Goal: Task Accomplishment & Management: Manage account settings

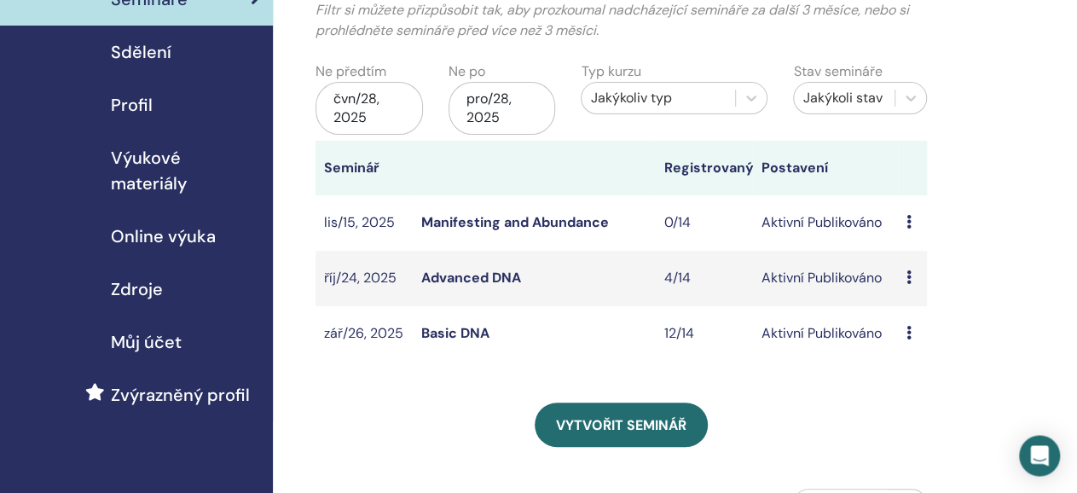
scroll to position [135, 0]
click at [457, 333] on link "Basic DNA" at bounding box center [455, 333] width 68 height 18
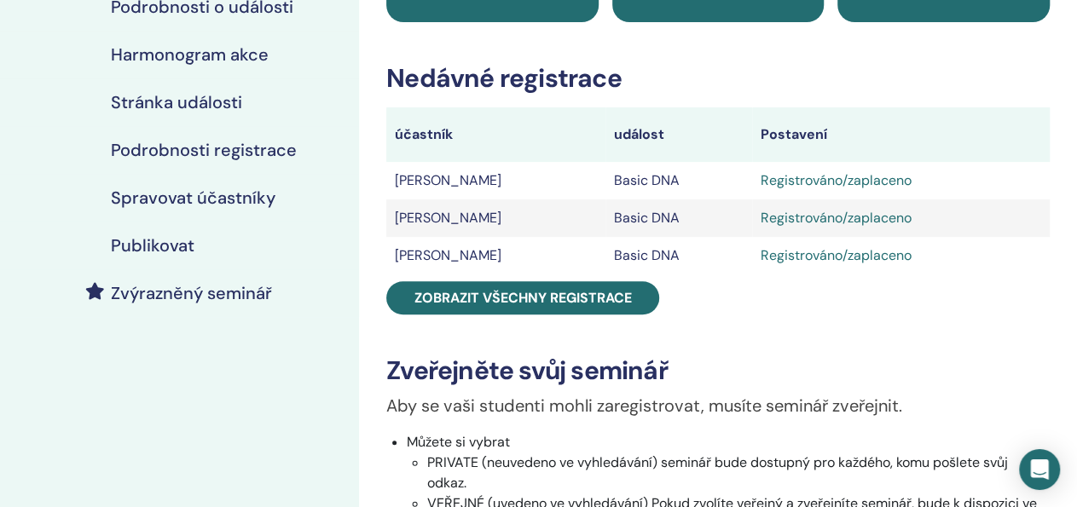
scroll to position [218, 0]
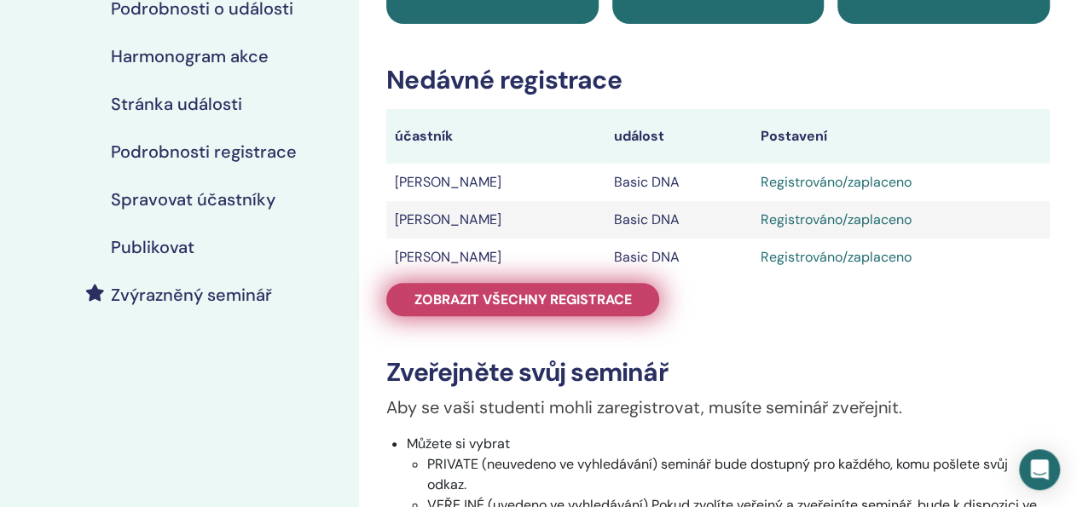
click at [581, 308] on span "Zobrazit všechny registrace" at bounding box center [522, 300] width 217 height 18
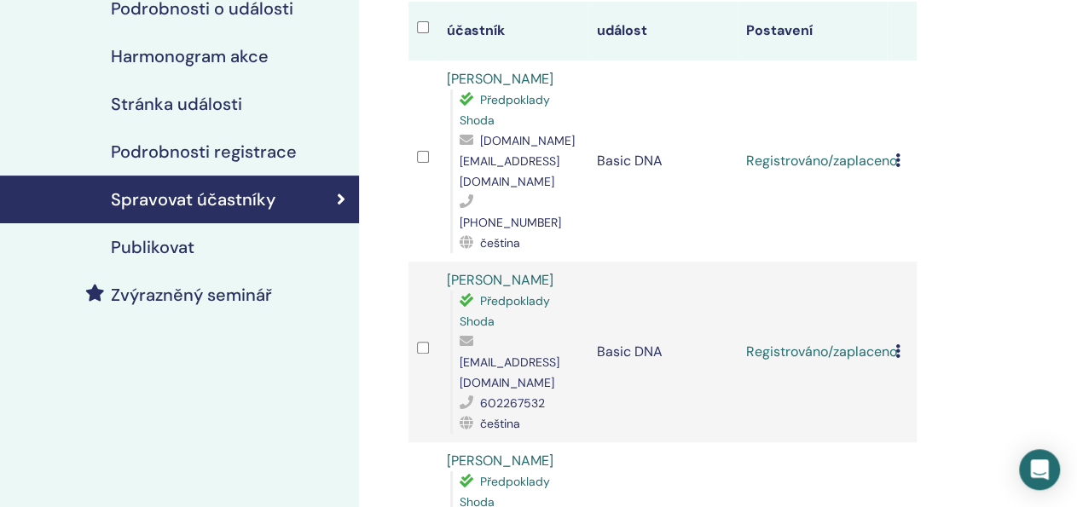
click at [901, 153] on icon at bounding box center [897, 160] width 5 height 14
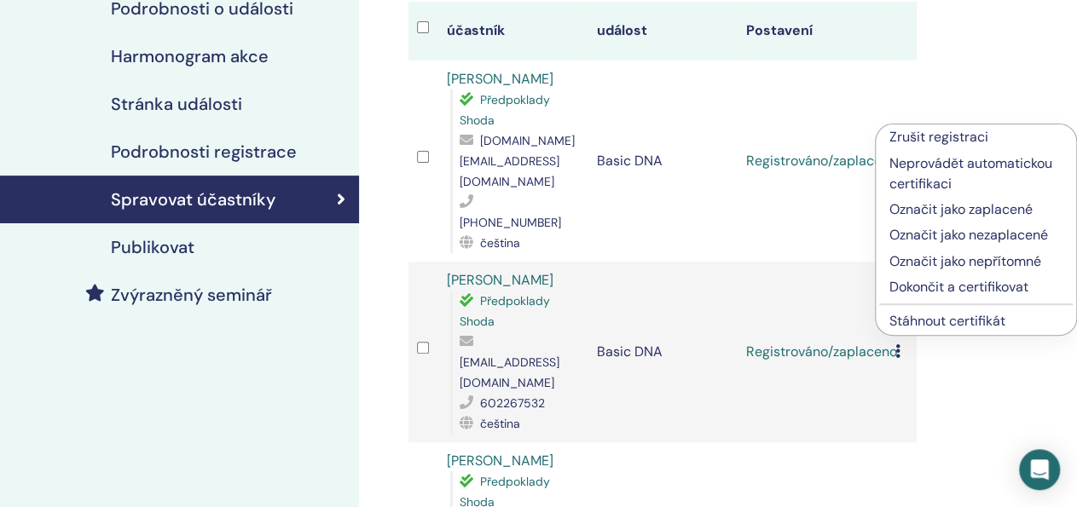
click at [941, 288] on p "Dokončit a certifikovat" at bounding box center [975, 287] width 173 height 20
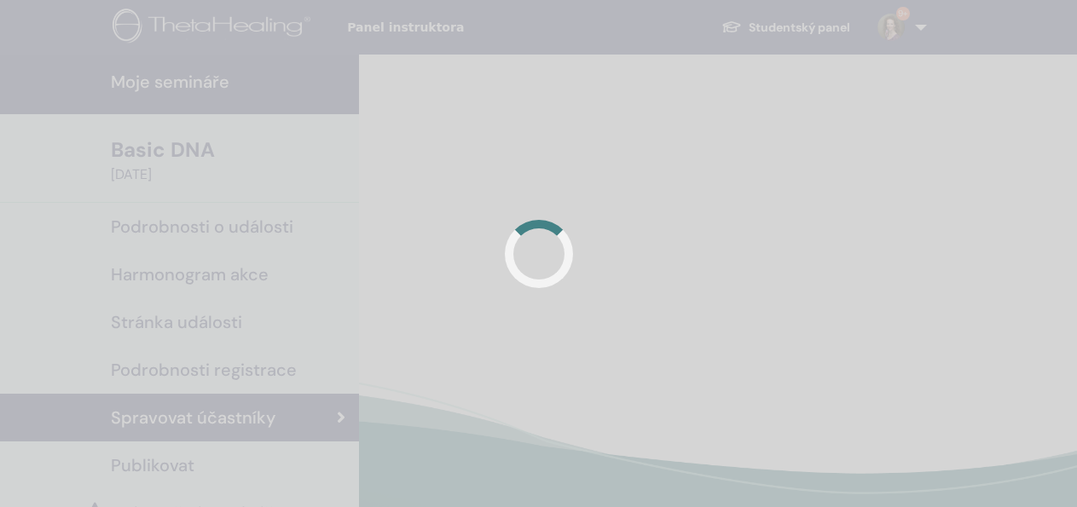
scroll to position [217, 0]
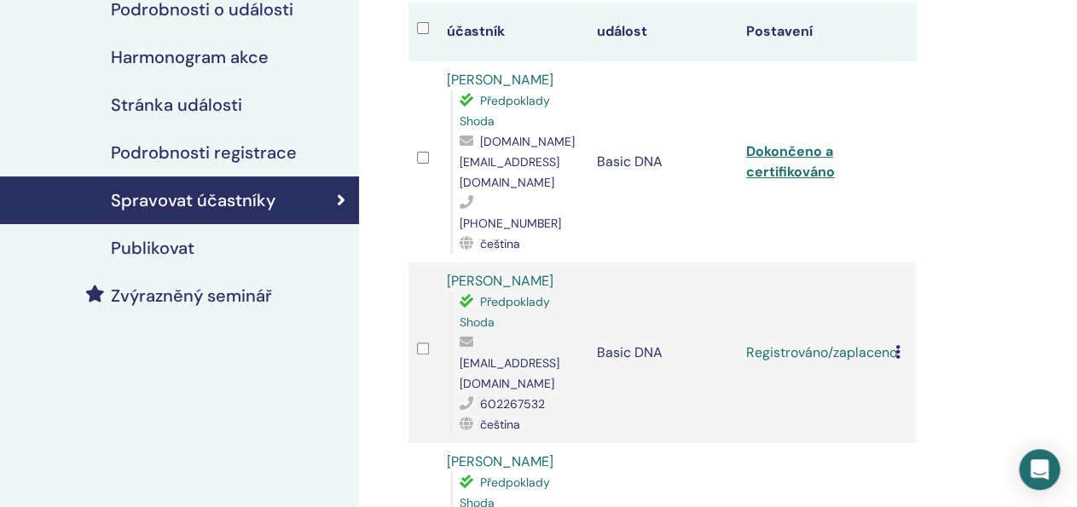
click at [901, 345] on icon at bounding box center [897, 352] width 5 height 14
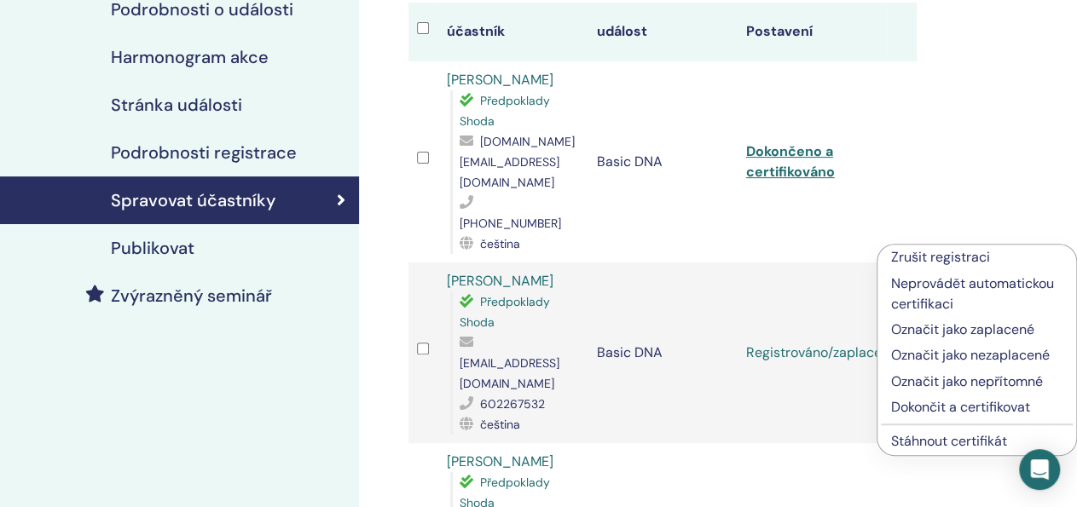
click at [940, 410] on p "Dokončit a certifikovat" at bounding box center [976, 407] width 171 height 20
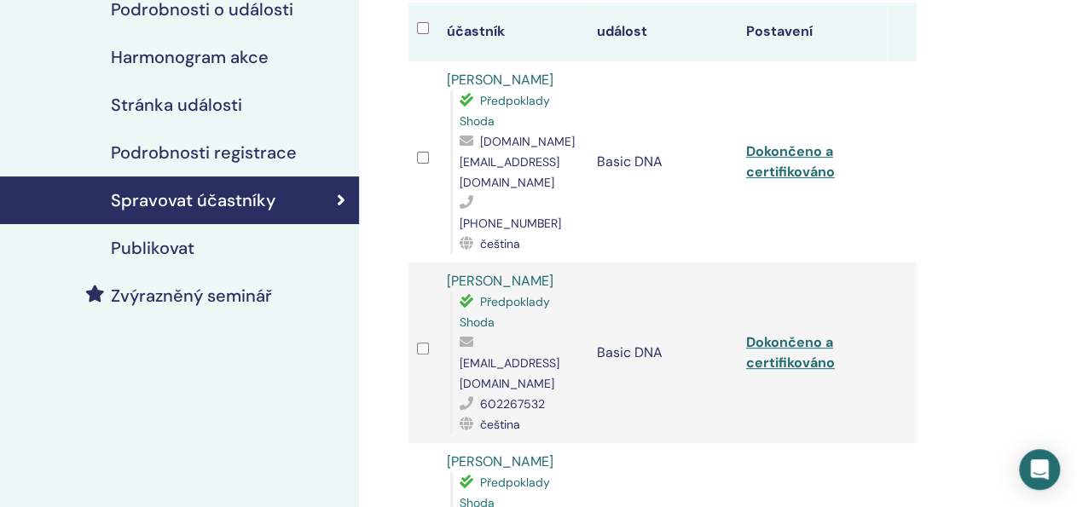
scroll to position [217, 0]
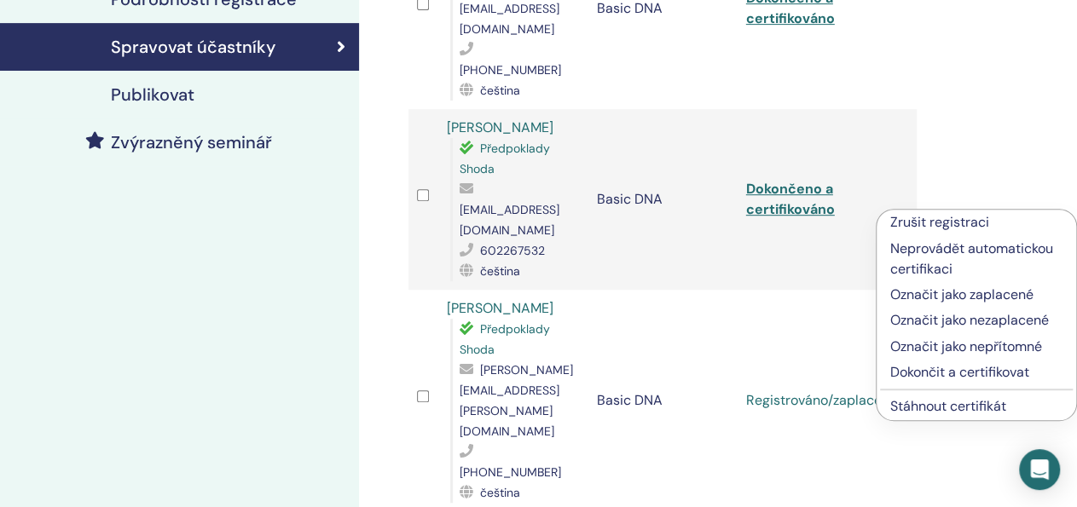
scroll to position [391, 0]
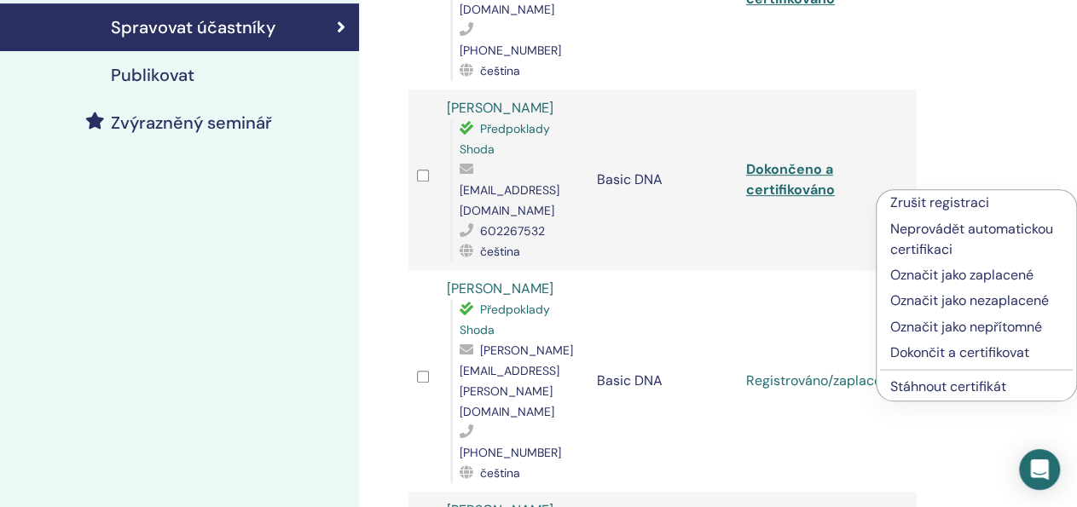
click at [917, 350] on p "Dokončit a certifikovat" at bounding box center [976, 353] width 172 height 20
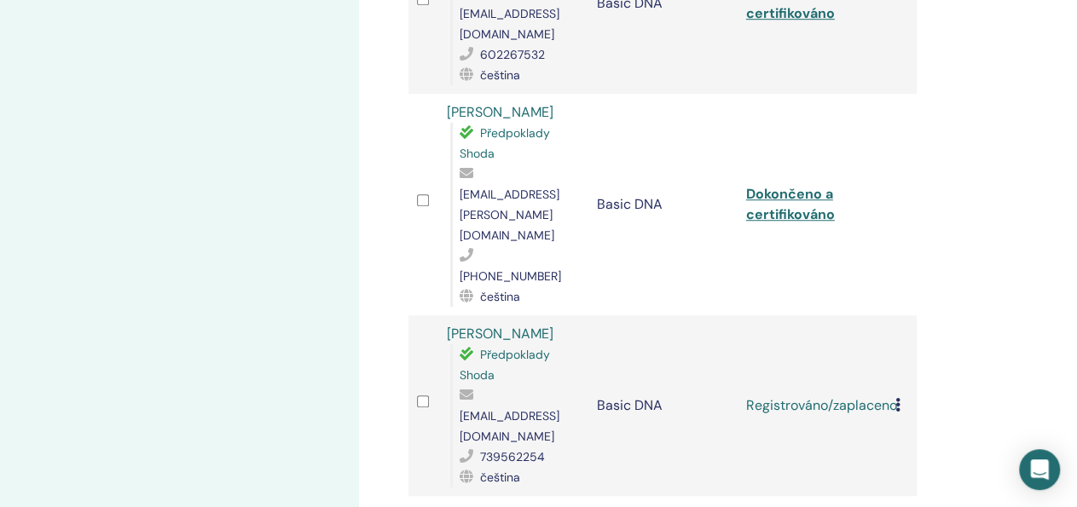
scroll to position [569, 0]
click at [901, 397] on icon at bounding box center [897, 404] width 5 height 14
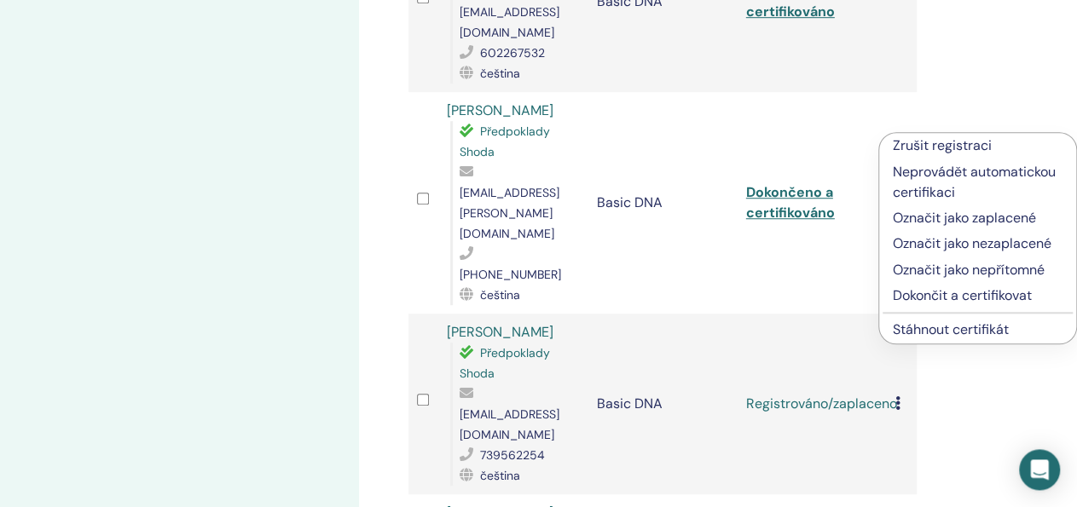
click at [937, 288] on p "Dokončit a certifikovat" at bounding box center [978, 296] width 170 height 20
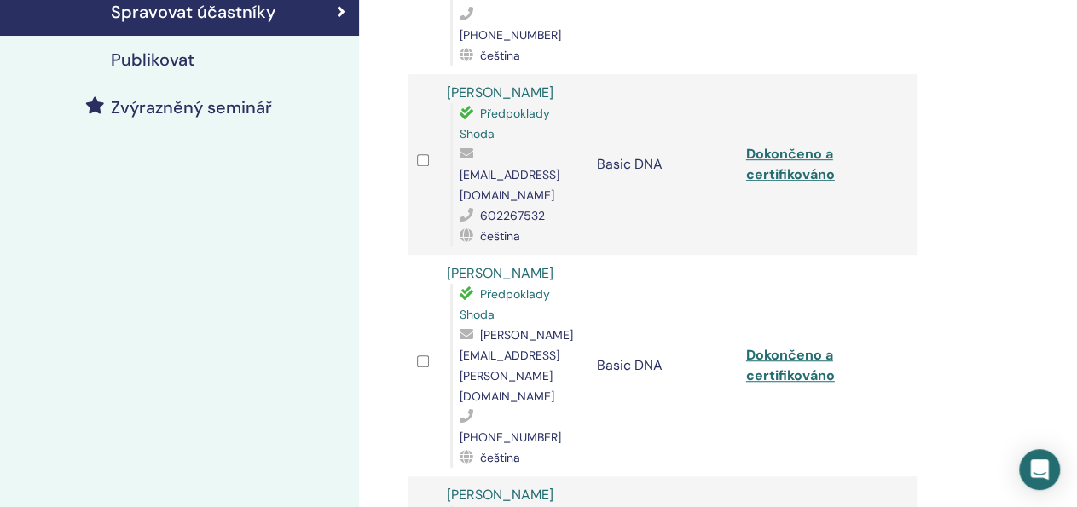
scroll to position [684, 0]
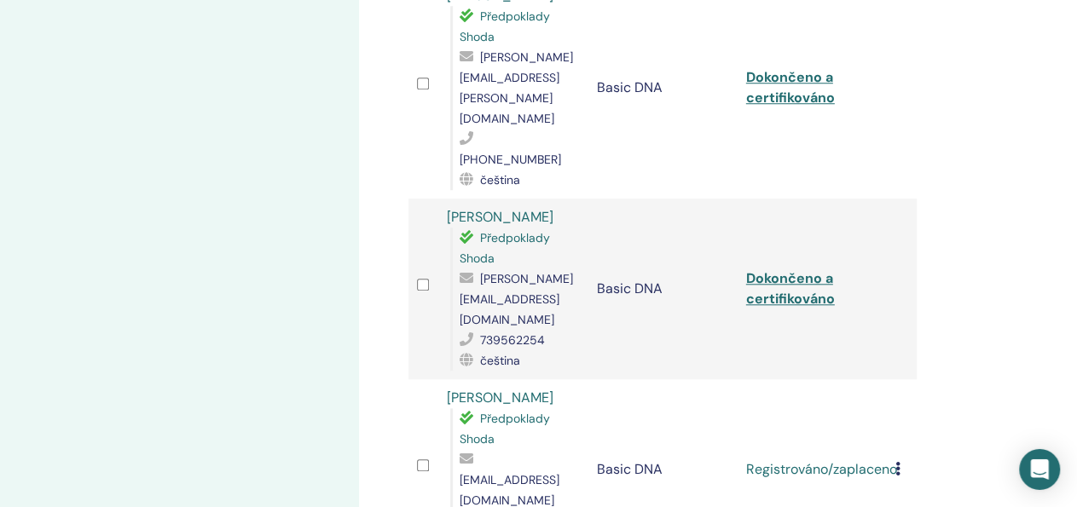
click at [899, 379] on td "Zrušit registraci Neprovádět automatickou certifikaci Označit jako zaplacené Oz…" at bounding box center [902, 469] width 30 height 181
click at [901, 462] on icon at bounding box center [897, 469] width 5 height 14
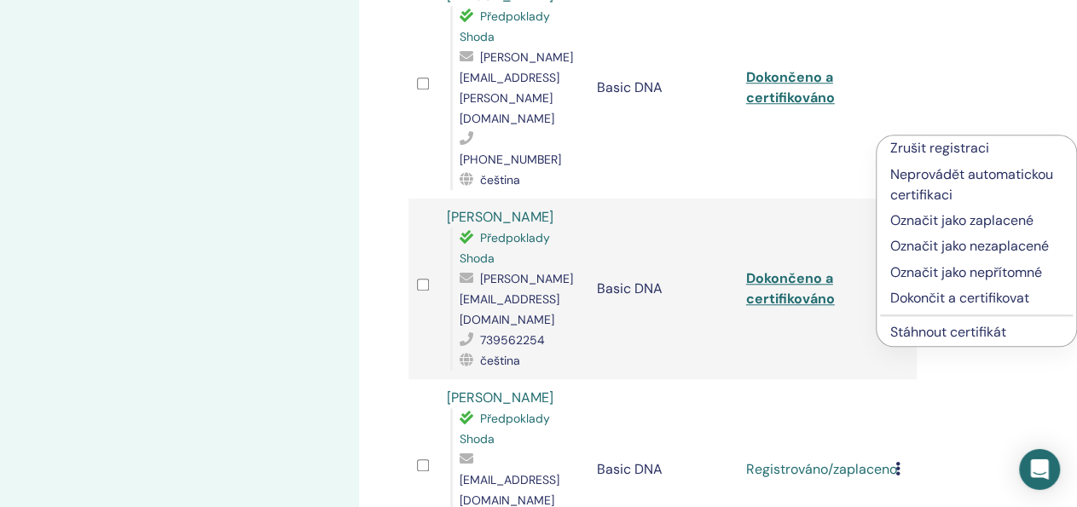
click at [904, 301] on p "Dokončit a certifikovat" at bounding box center [976, 298] width 172 height 20
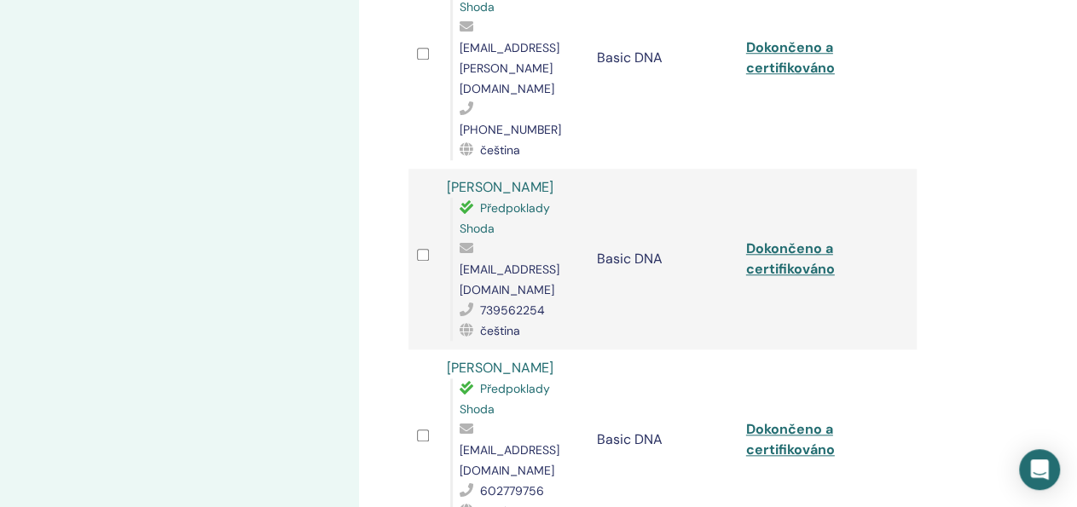
scroll to position [723, 0]
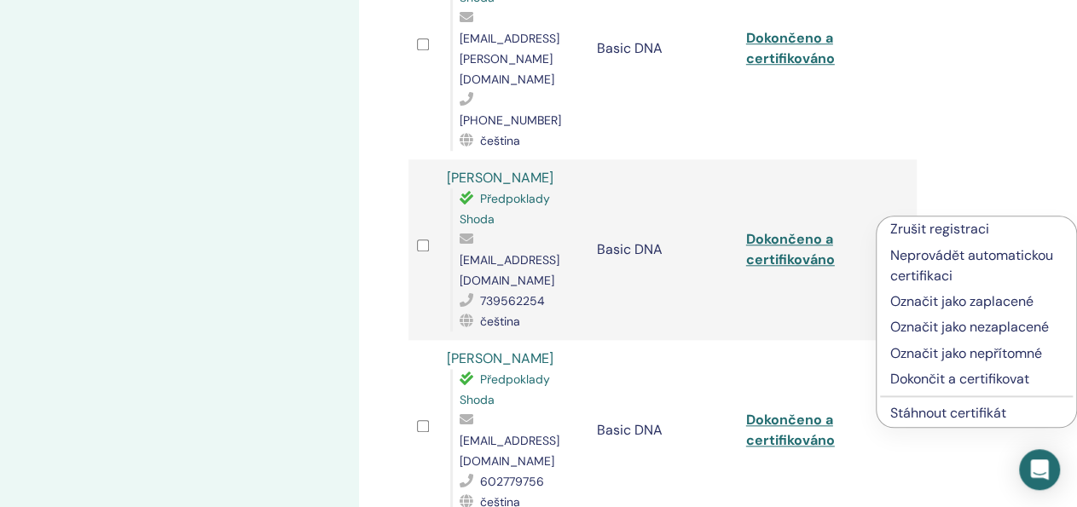
click at [931, 377] on p "Dokončit a certifikovat" at bounding box center [976, 379] width 172 height 20
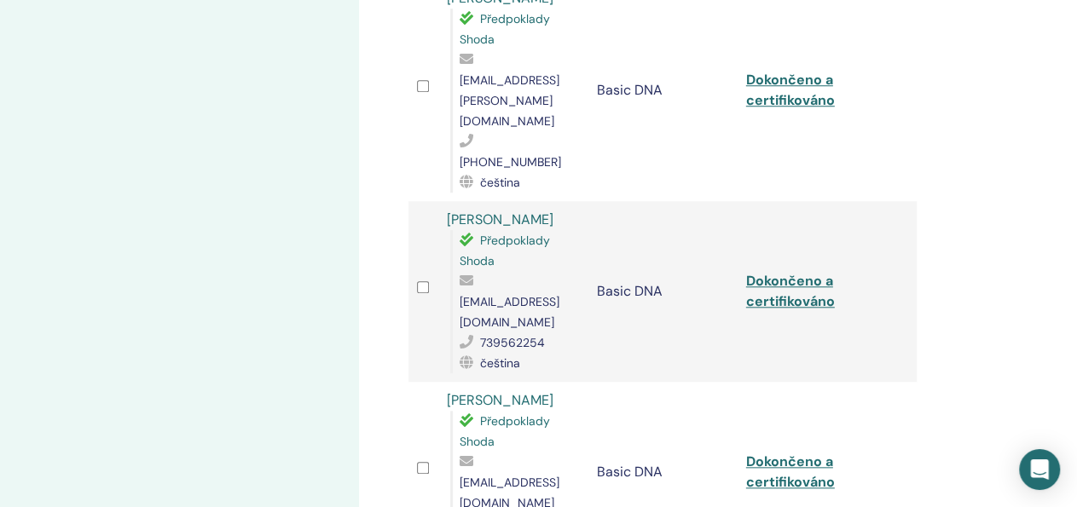
scroll to position [731, 0]
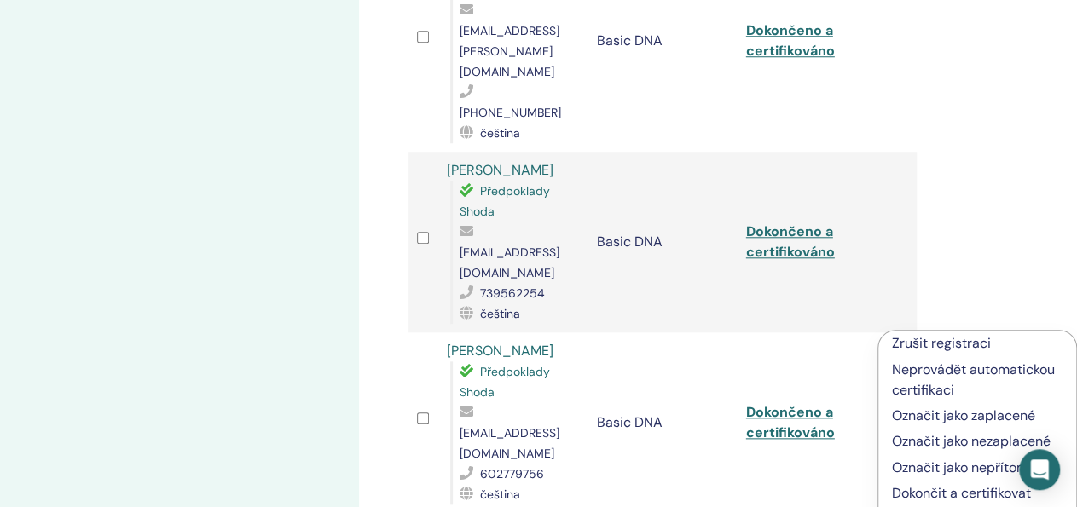
click at [910, 494] on p "Dokončit a certifikovat" at bounding box center [977, 494] width 171 height 20
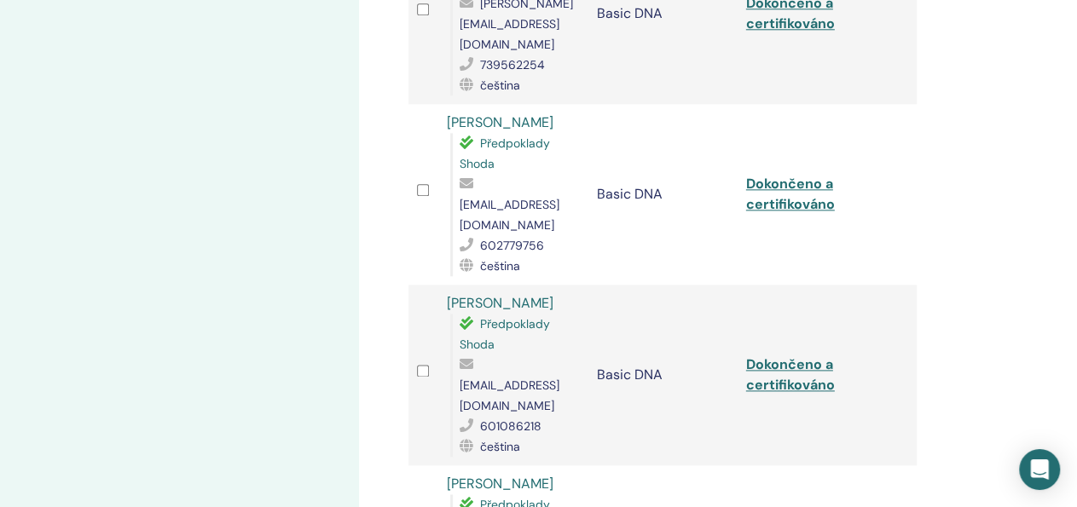
scroll to position [961, 0]
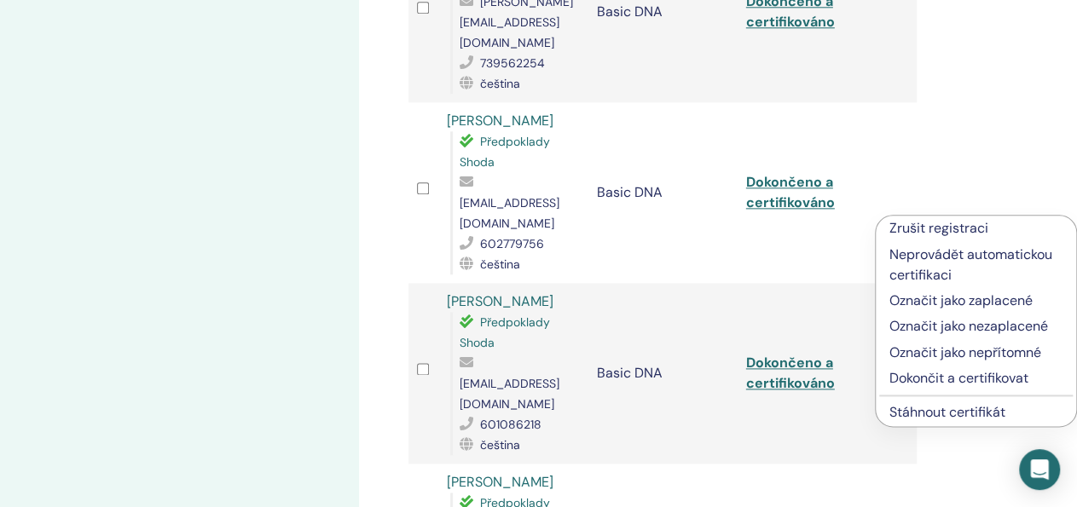
click at [915, 381] on p "Dokončit a certifikovat" at bounding box center [975, 378] width 173 height 20
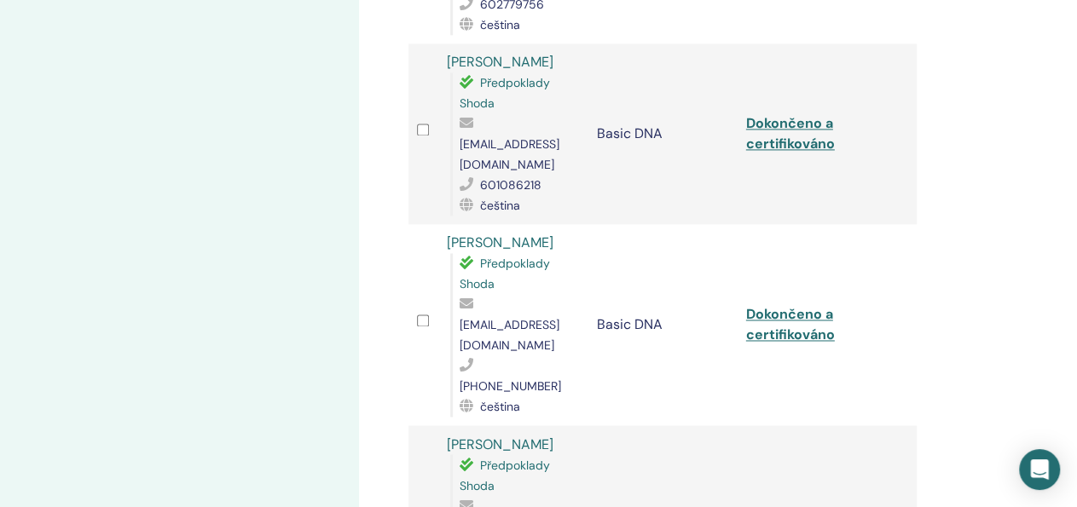
scroll to position [1205, 0]
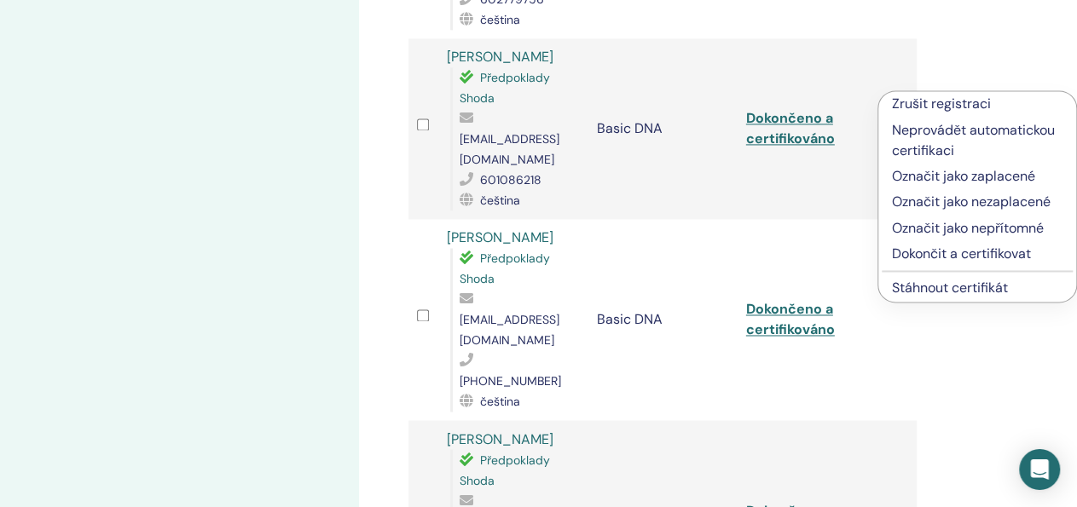
click at [918, 250] on p "Dokončit a certifikovat" at bounding box center [977, 255] width 171 height 20
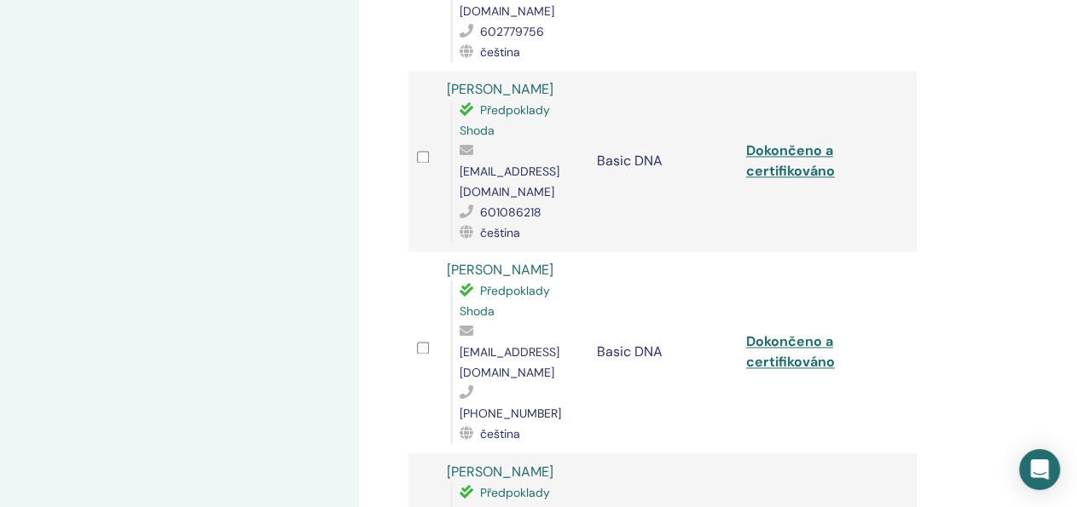
scroll to position [1175, 0]
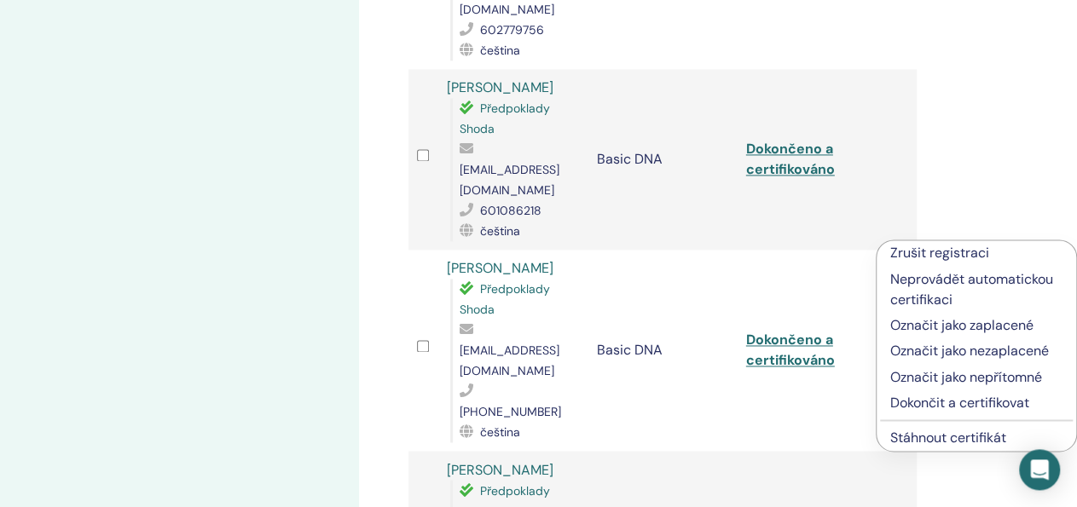
click at [947, 404] on p "Dokončit a certifikovat" at bounding box center [976, 403] width 172 height 20
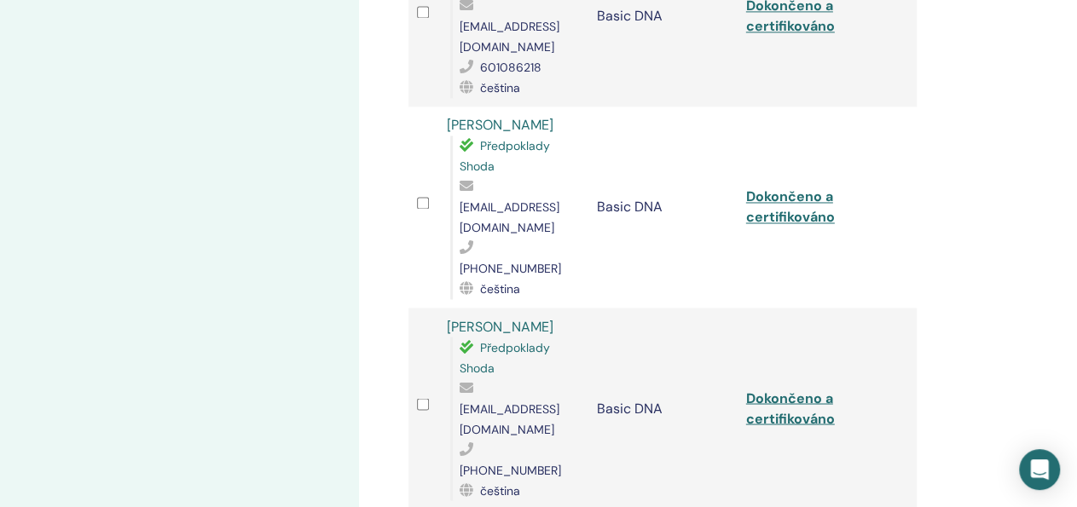
scroll to position [1320, 0]
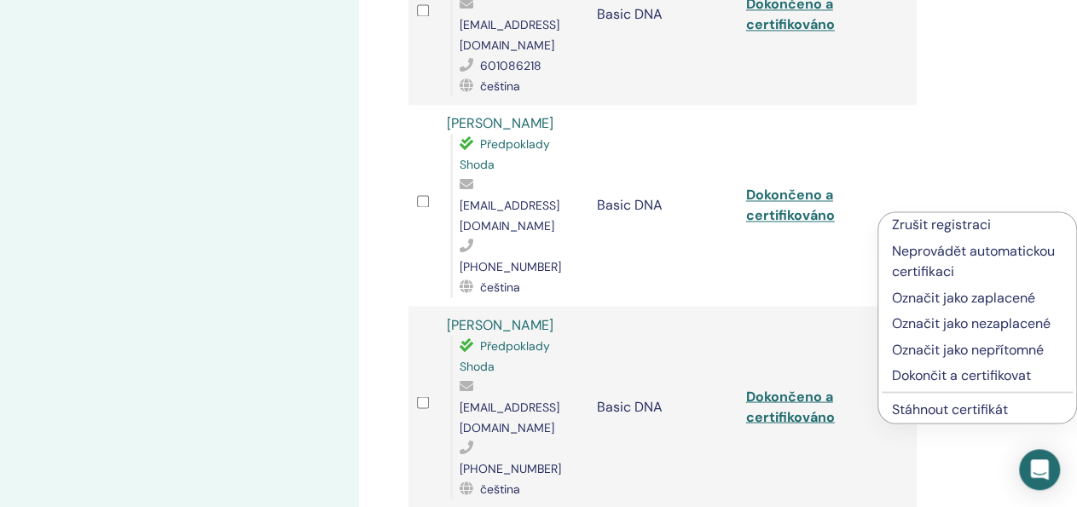
click at [933, 375] on p "Dokončit a certifikovat" at bounding box center [977, 375] width 171 height 20
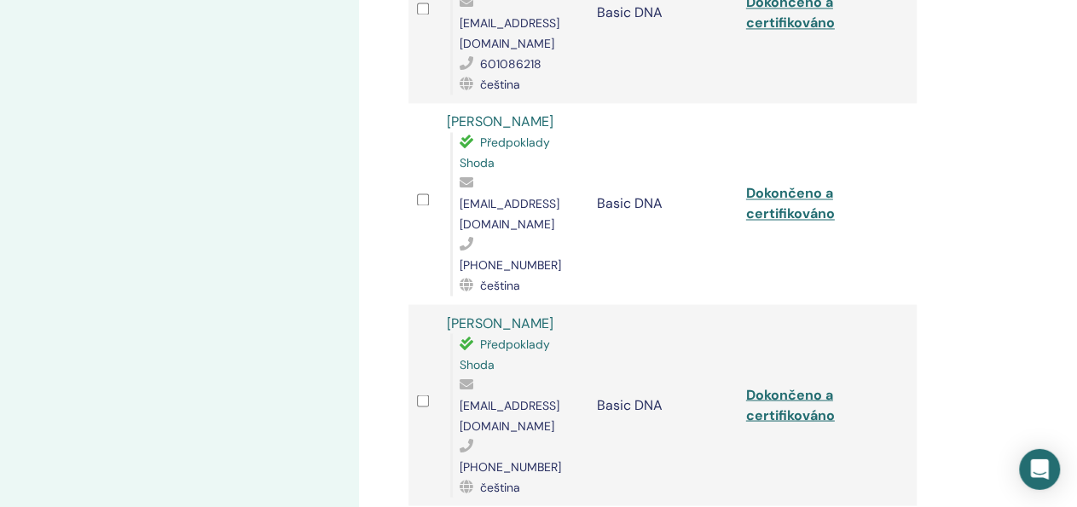
scroll to position [1322, 0]
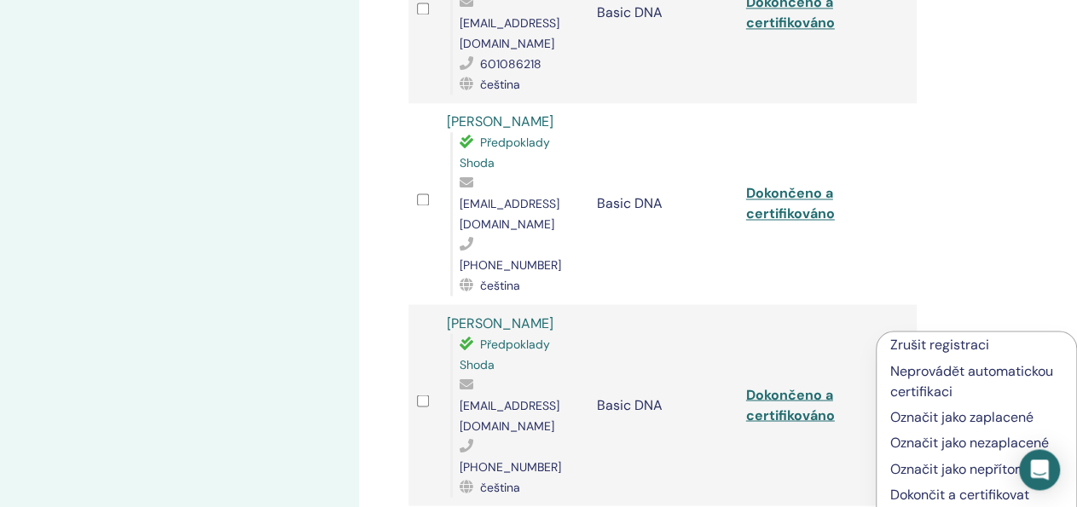
click at [906, 491] on p "Dokončit a certifikovat" at bounding box center [976, 494] width 172 height 20
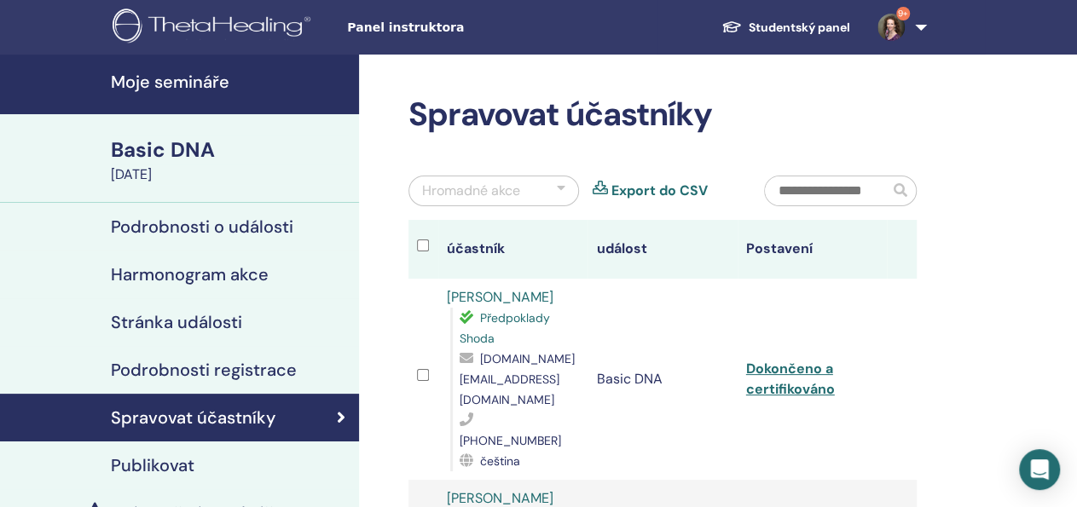
click at [183, 83] on h4 "Moje semináře" at bounding box center [230, 82] width 238 height 20
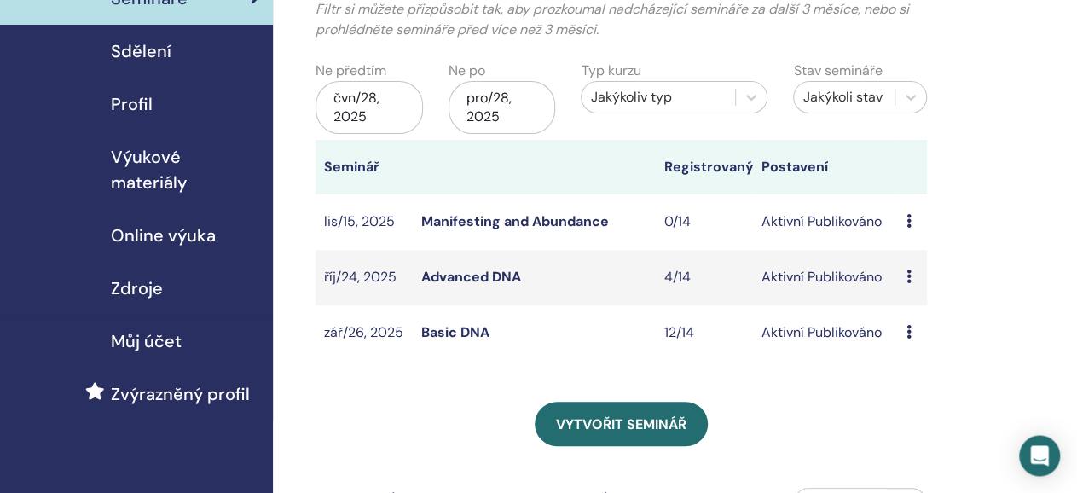
scroll to position [136, 0]
